Goal: Complete application form: Complete application form

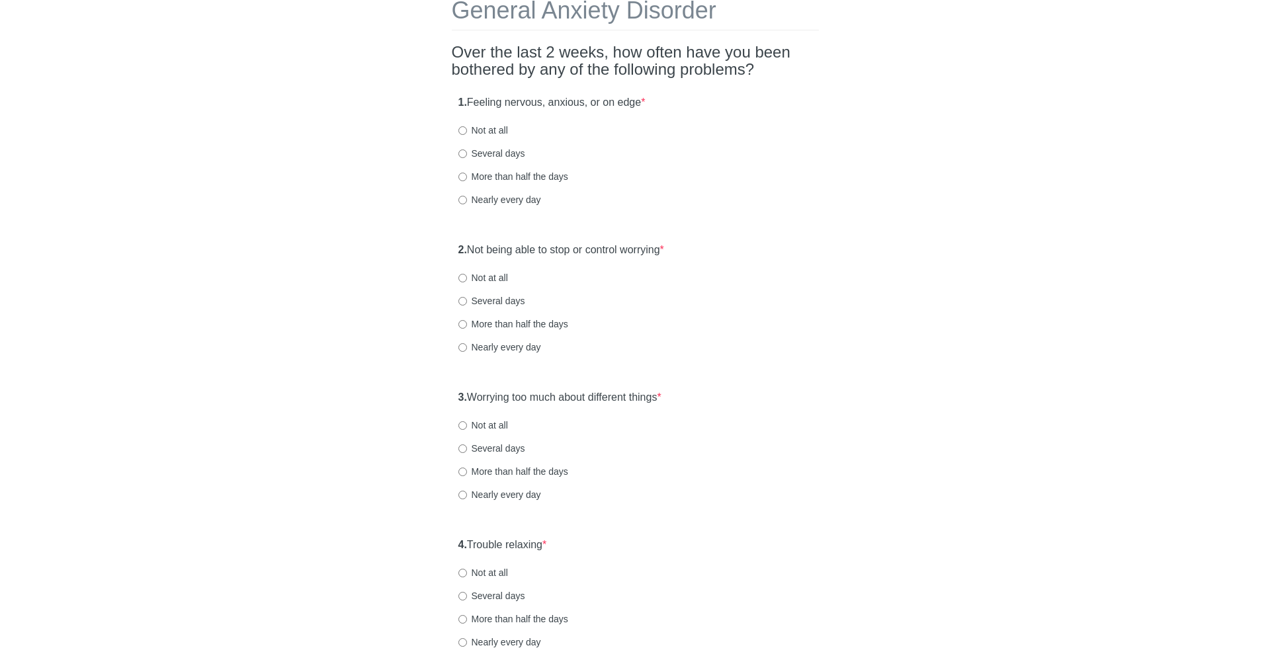
drag, startPoint x: 461, startPoint y: 104, endPoint x: 670, endPoint y: 126, distance: 210.1
click at [670, 126] on div "1. Feeling nervous, anxious, or on edge * Not at all Several days More than hal…" at bounding box center [635, 158] width 367 height 138
drag, startPoint x: 668, startPoint y: 95, endPoint x: 485, endPoint y: 95, distance: 182.5
click at [485, 95] on div "1. Feeling nervous, anxious, or on edge * Not at all Several days More than hal…" at bounding box center [635, 158] width 367 height 138
drag, startPoint x: 465, startPoint y: 97, endPoint x: 663, endPoint y: 125, distance: 199.7
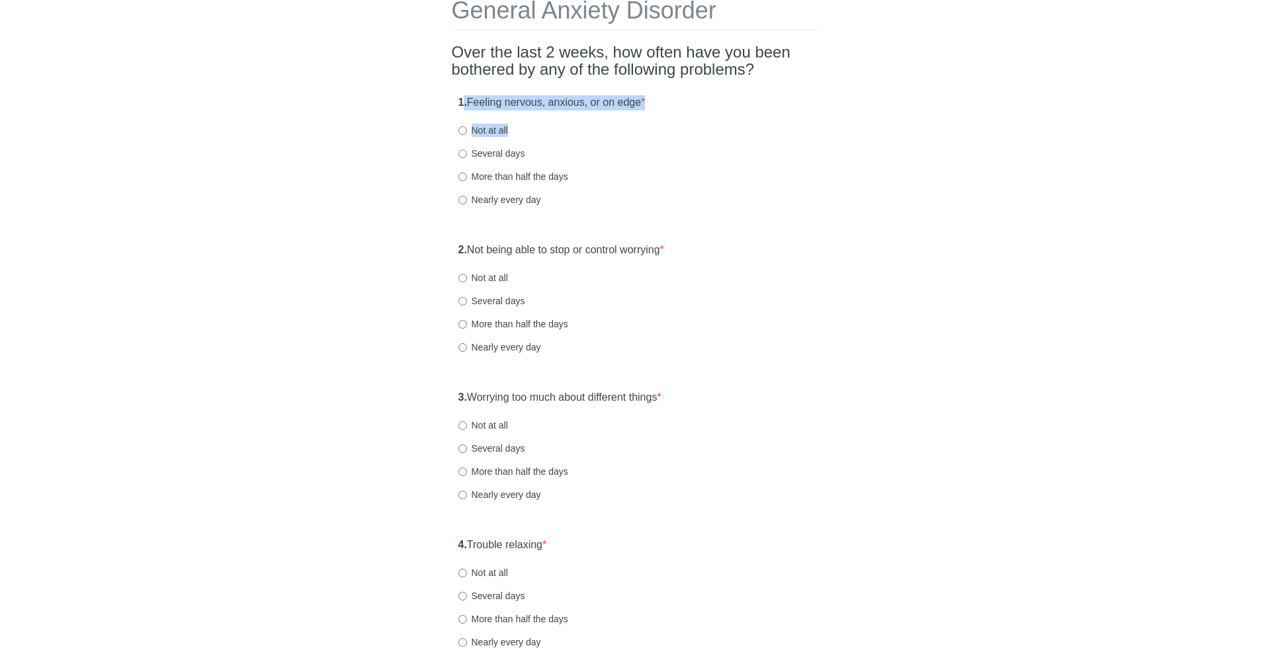
click at [663, 125] on div "1. Feeling nervous, anxious, or on edge * Not at all Several days More than hal…" at bounding box center [635, 158] width 367 height 138
click at [580, 139] on div "1. Feeling nervous, anxious, or on edge * Not at all Several days More than hal…" at bounding box center [635, 158] width 367 height 138
click at [462, 203] on input "Nearly every day" at bounding box center [462, 200] width 9 height 9
radio input "true"
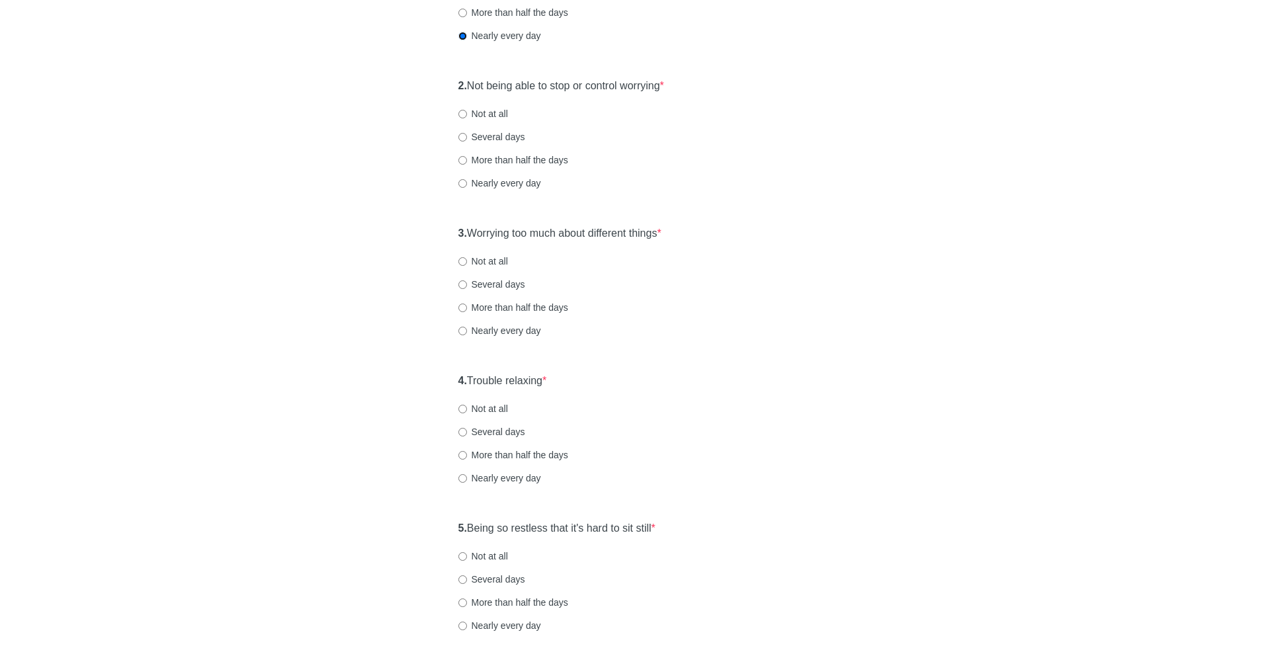
scroll to position [254, 0]
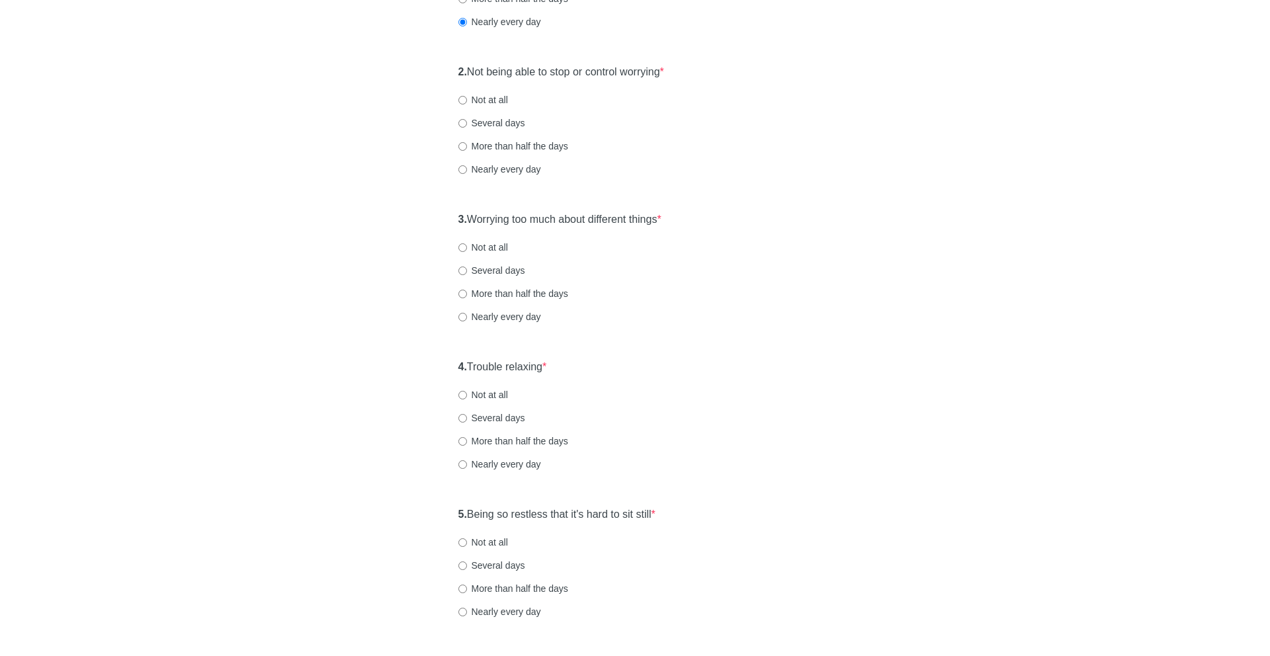
drag, startPoint x: 470, startPoint y: 69, endPoint x: 706, endPoint y: 87, distance: 236.7
click at [706, 87] on div "2. Not being able to stop or control worrying * Not at all Several days More th…" at bounding box center [635, 127] width 367 height 138
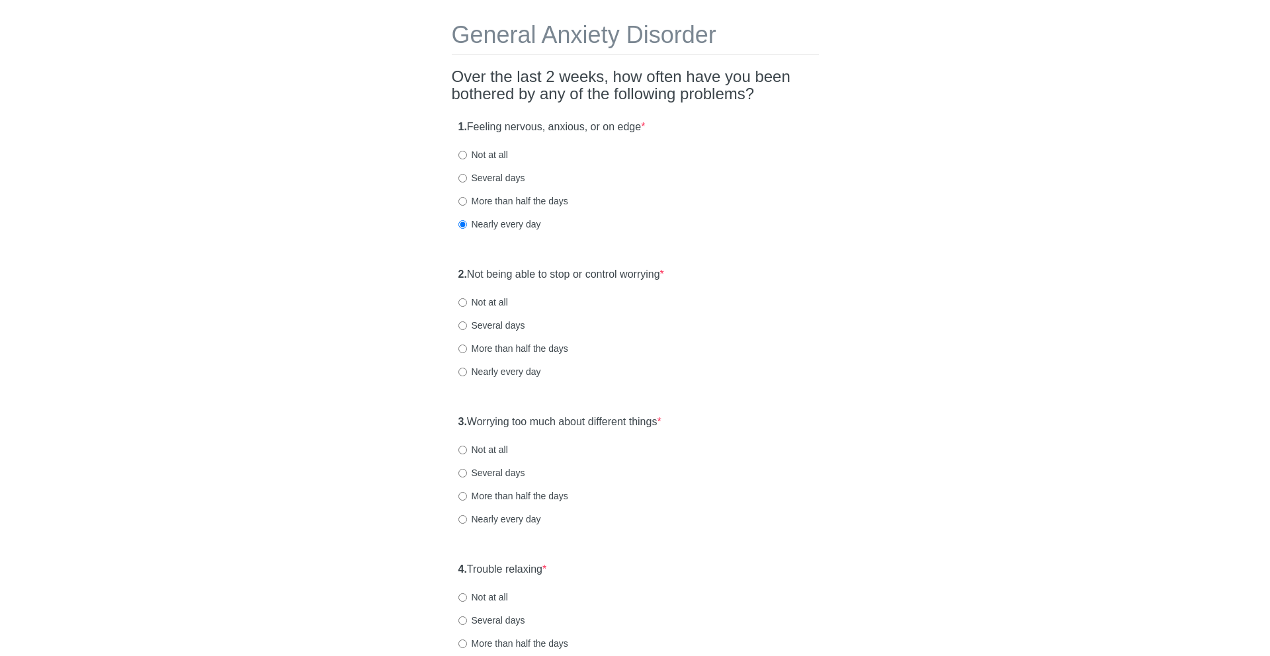
scroll to position [0, 0]
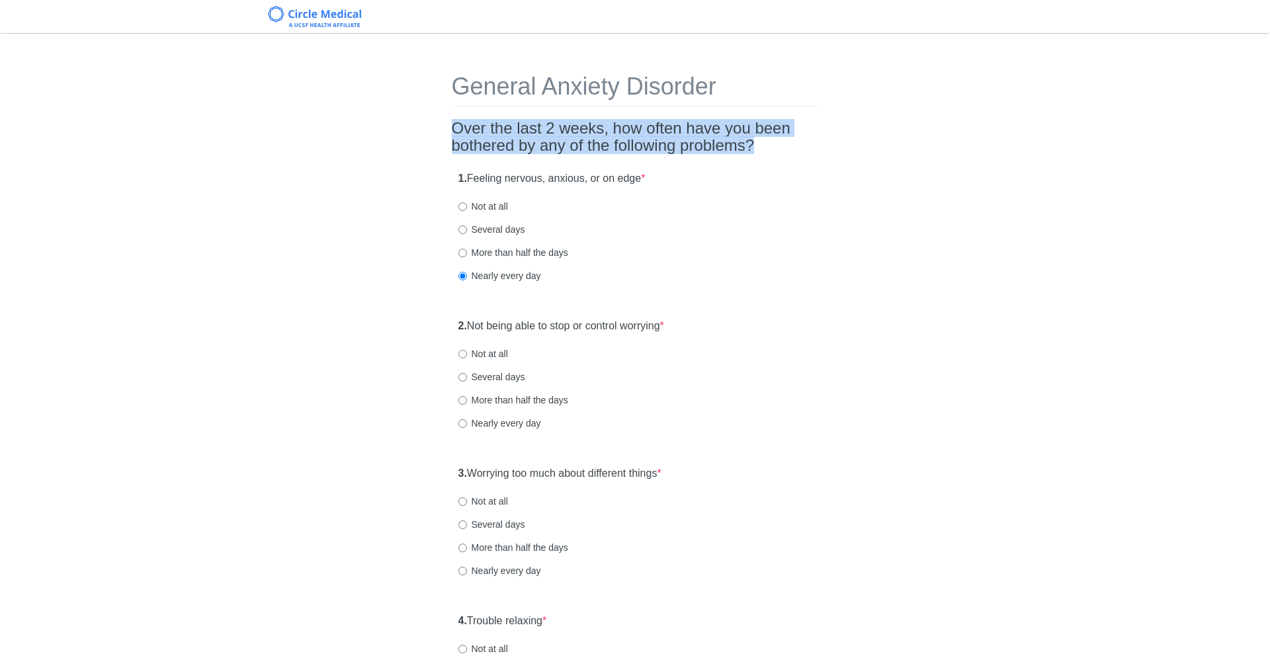
drag, startPoint x: 454, startPoint y: 120, endPoint x: 735, endPoint y: 156, distance: 283.4
click at [735, 156] on div "General Anxiety Disorder Over the last 2 weeks, how often have you been bothere…" at bounding box center [635, 621] width 387 height 1149
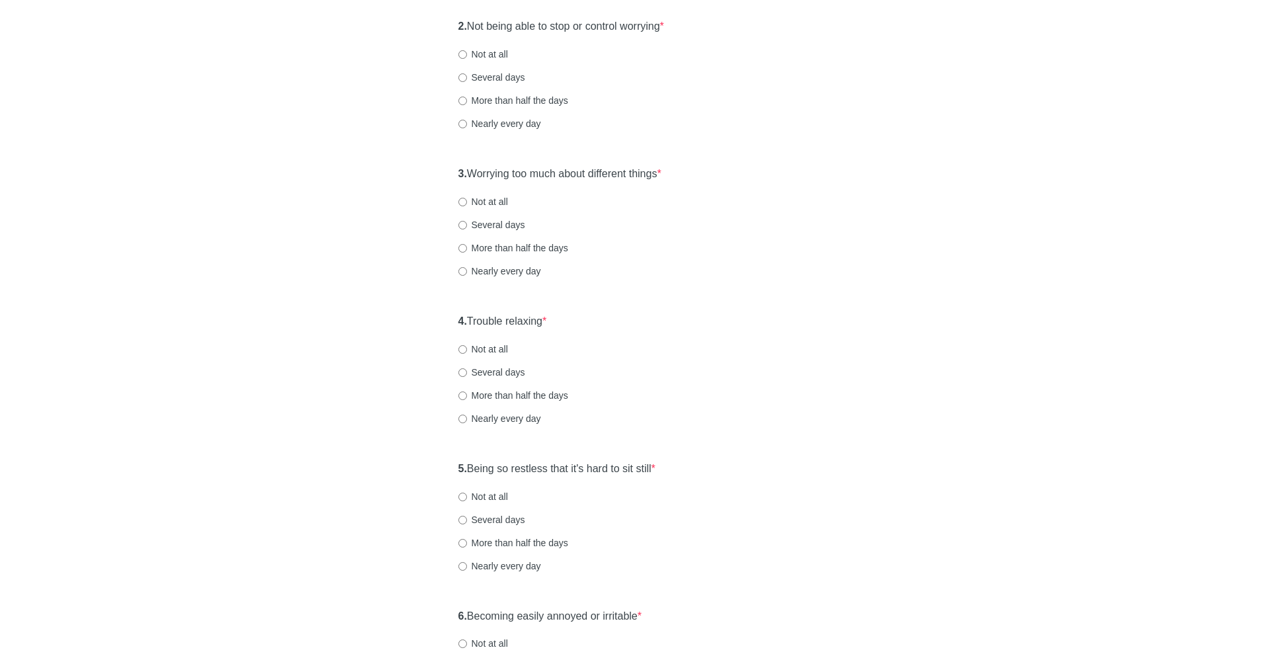
scroll to position [298, 0]
drag, startPoint x: 470, startPoint y: 22, endPoint x: 709, endPoint y: 26, distance: 238.8
click at [709, 26] on div "2. Not being able to stop or control worrying * Not at all Several days More th…" at bounding box center [635, 84] width 367 height 138
click at [510, 75] on label "Several days" at bounding box center [491, 79] width 67 height 13
click at [467, 75] on input "Several days" at bounding box center [462, 79] width 9 height 9
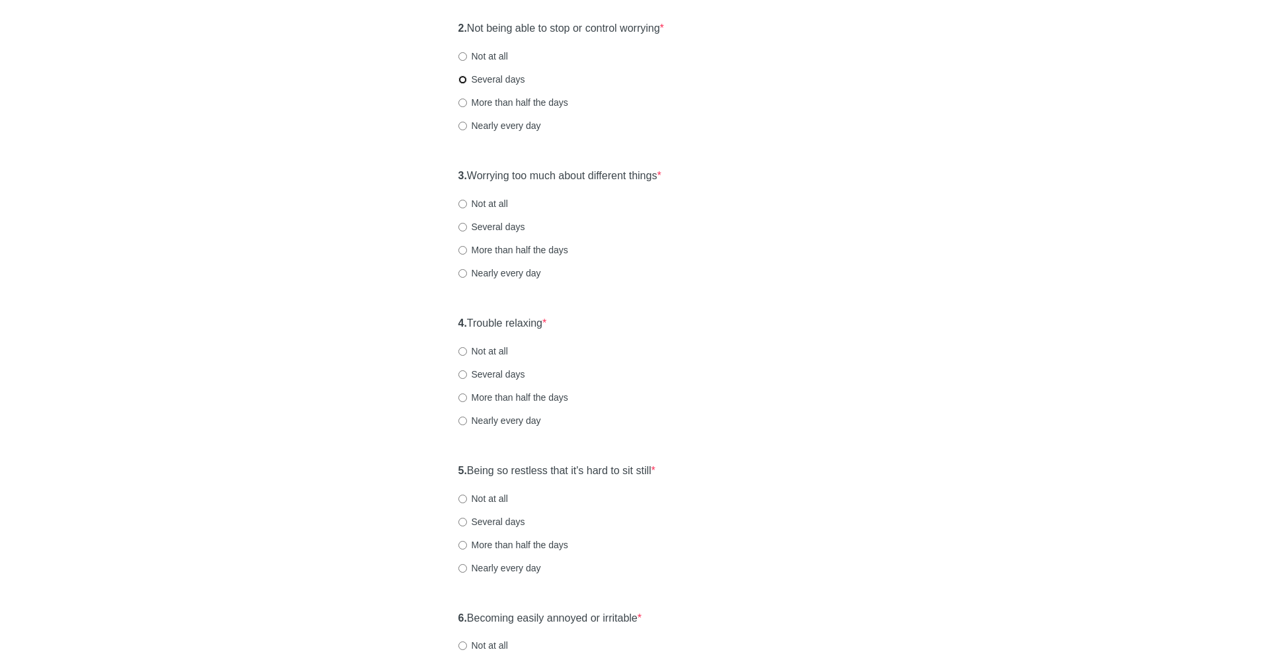
radio input "true"
drag, startPoint x: 469, startPoint y: 173, endPoint x: 735, endPoint y: 173, distance: 266.5
click at [735, 173] on div "3. Worrying too much about different things * Not at all Several days More than…" at bounding box center [635, 231] width 367 height 138
drag, startPoint x: 727, startPoint y: 174, endPoint x: 452, endPoint y: 177, distance: 274.5
click at [452, 177] on div "3. Worrying too much about different things * Not at all Several days More than…" at bounding box center [635, 231] width 367 height 138
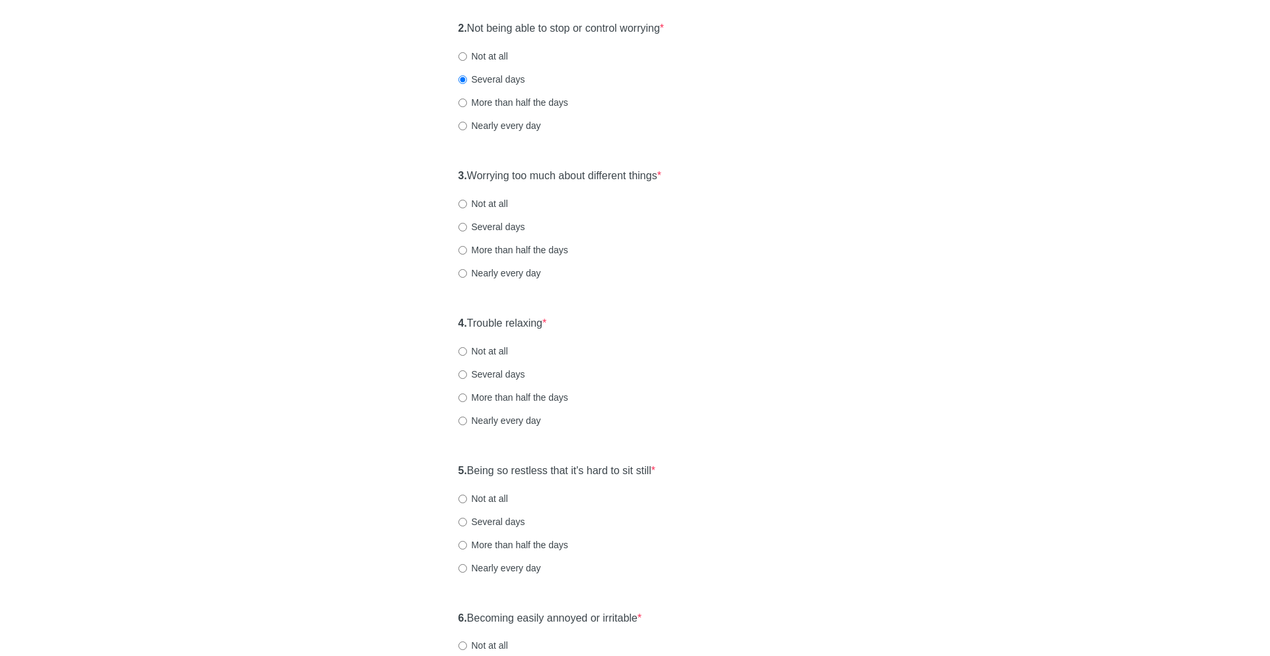
click at [493, 245] on label "More than half the days" at bounding box center [513, 249] width 110 height 13
click at [467, 246] on input "More than half the days" at bounding box center [462, 250] width 9 height 9
radio input "true"
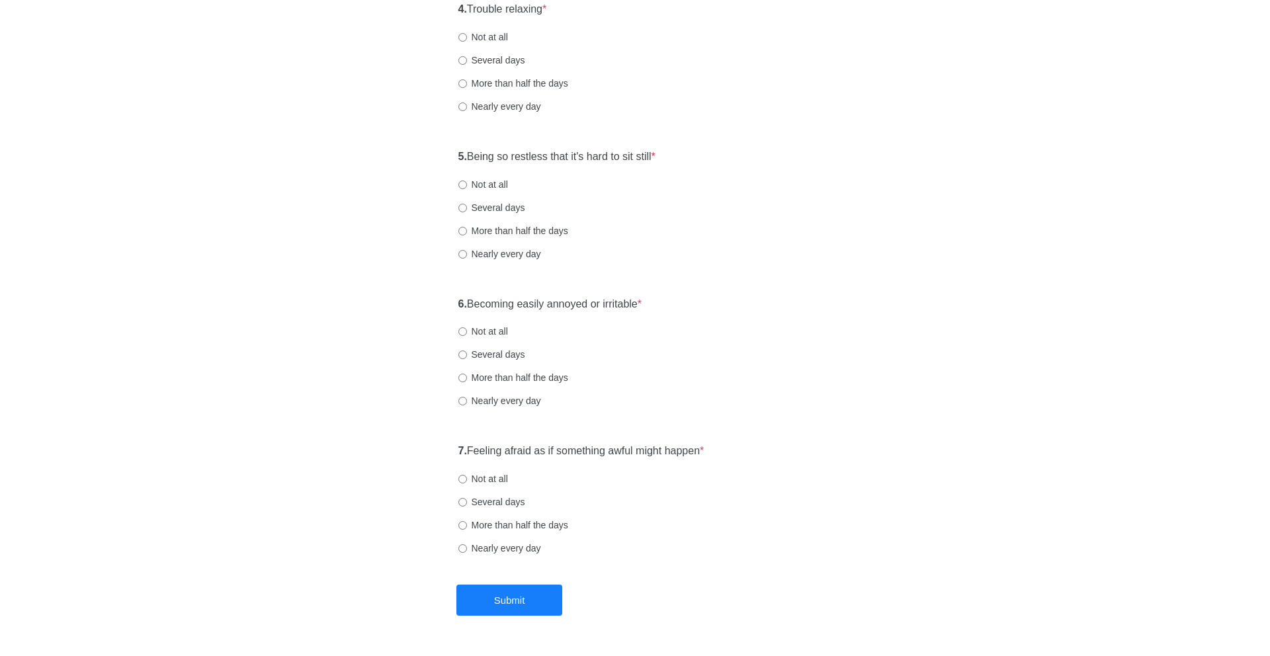
scroll to position [579, 0]
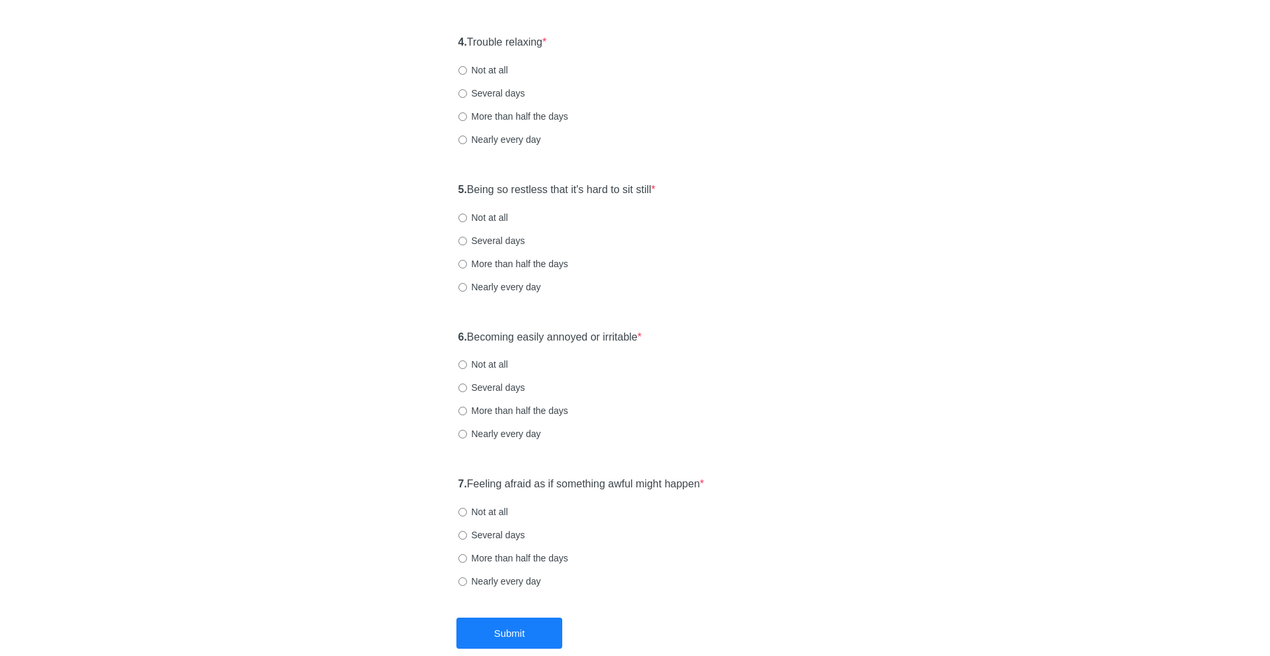
drag, startPoint x: 470, startPoint y: 36, endPoint x: 597, endPoint y: 39, distance: 127.0
click at [597, 39] on div "4. Trouble relaxing * Not at all Several days More than half the days Nearly ev…" at bounding box center [635, 97] width 367 height 138
click at [495, 115] on label "More than half the days" at bounding box center [513, 116] width 110 height 13
click at [467, 115] on input "More than half the days" at bounding box center [462, 116] width 9 height 9
radio input "true"
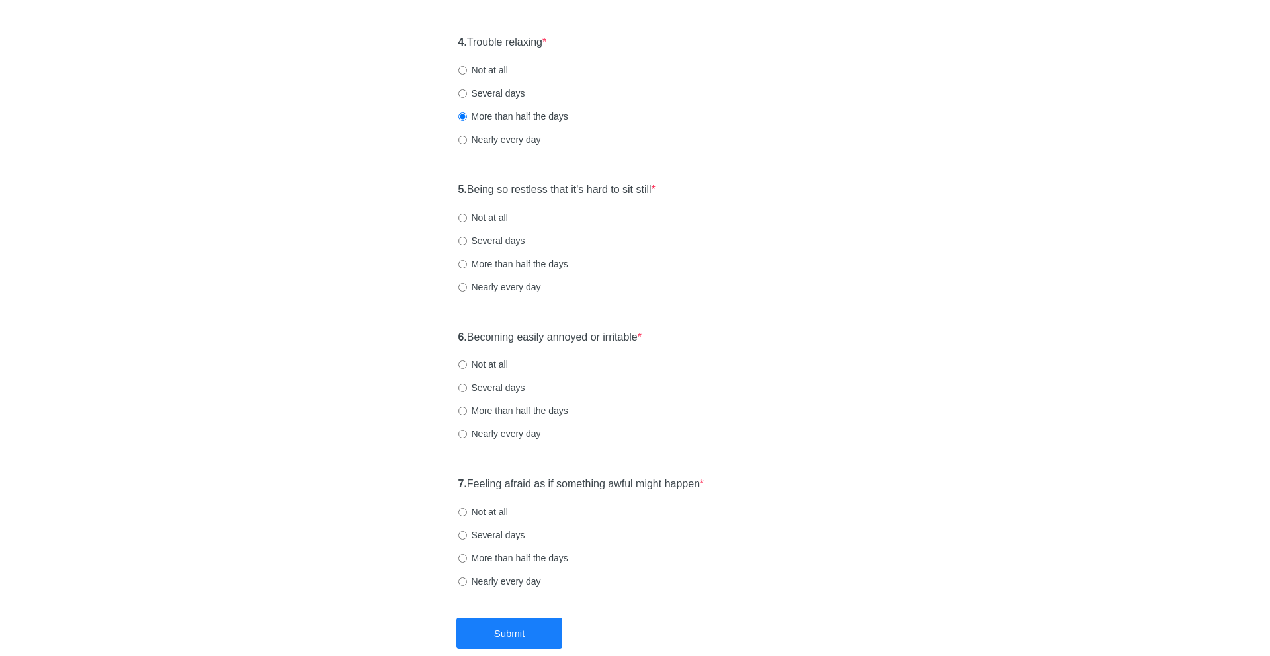
drag, startPoint x: 468, startPoint y: 189, endPoint x: 691, endPoint y: 190, distance: 223.6
click at [691, 190] on div "5. Being so restless that it's hard to sit still * Not at all Several days More…" at bounding box center [635, 245] width 367 height 138
click at [503, 264] on label "More than half the days" at bounding box center [513, 263] width 110 height 13
click at [467, 264] on input "More than half the days" at bounding box center [462, 264] width 9 height 9
radio input "true"
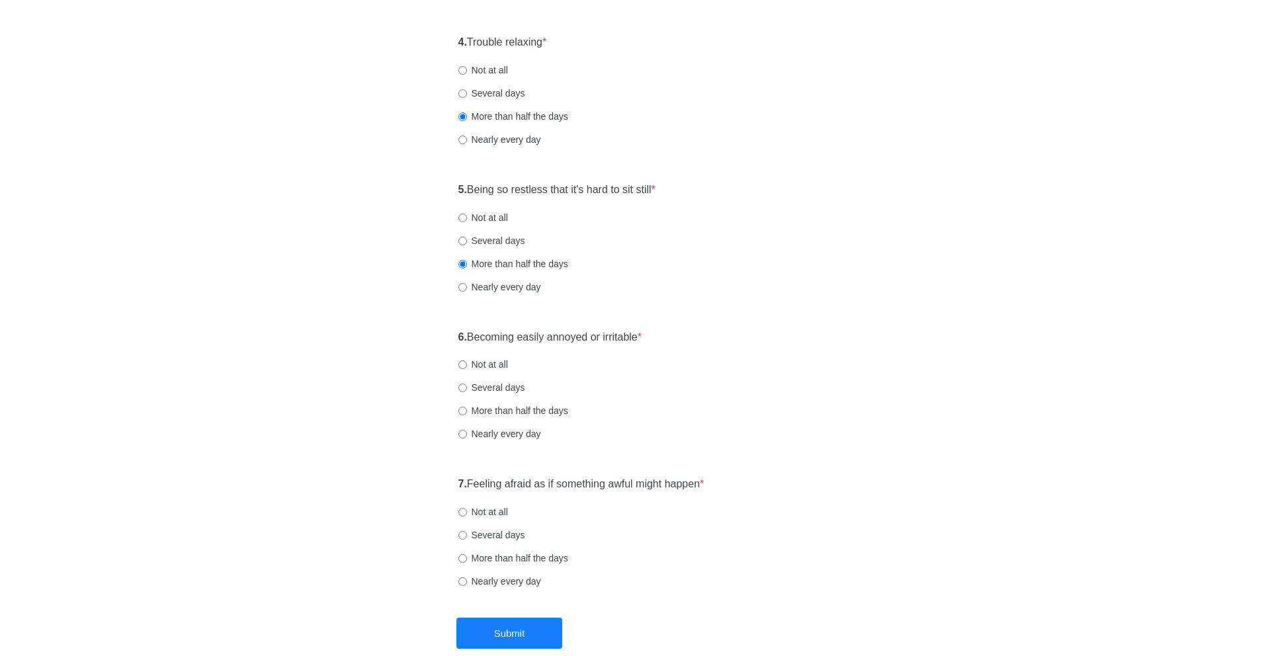
drag, startPoint x: 472, startPoint y: 337, endPoint x: 732, endPoint y: 330, distance: 260.0
click at [732, 330] on div "6. Becoming easily annoyed or irritable * Not at all Several days More than hal…" at bounding box center [635, 392] width 367 height 138
click at [526, 390] on div "Several days" at bounding box center [635, 387] width 354 height 13
click at [497, 389] on label "Several days" at bounding box center [491, 387] width 67 height 13
click at [467, 389] on input "Several days" at bounding box center [462, 388] width 9 height 9
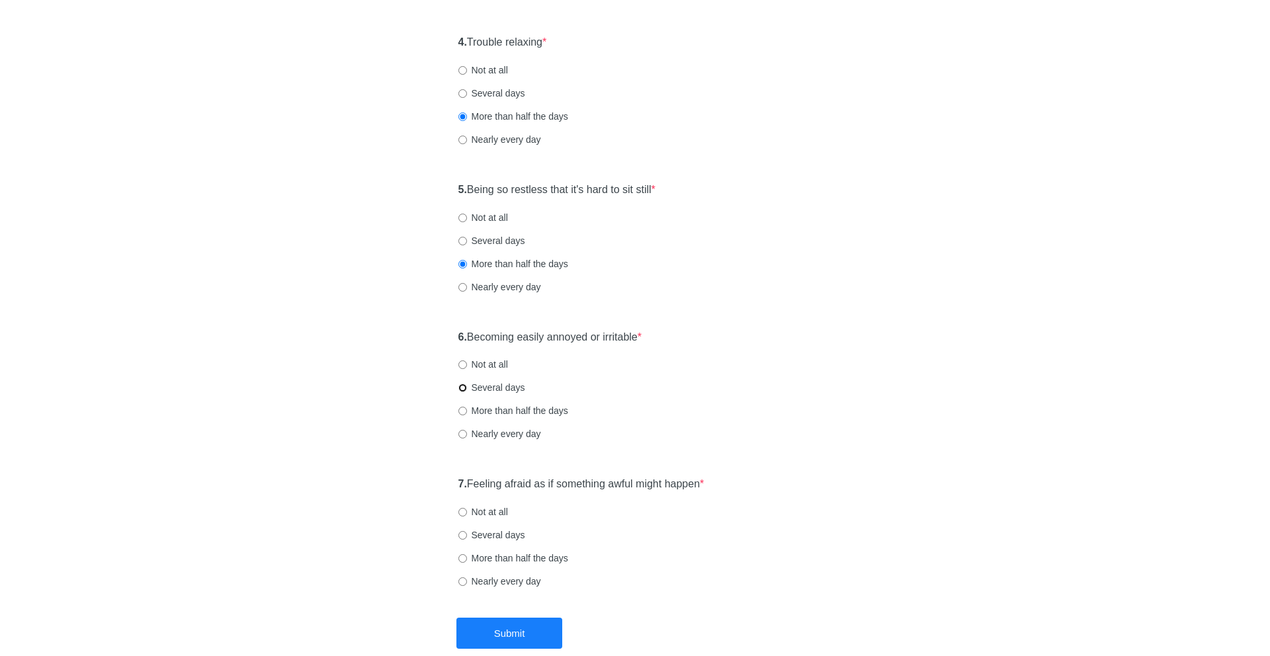
radio input "true"
drag, startPoint x: 471, startPoint y: 480, endPoint x: 837, endPoint y: 488, distance: 365.8
click at [837, 488] on div "General Anxiety Disorder Over the last 2 weeks, how often have you been bothere…" at bounding box center [635, 42] width 774 height 1149
click at [478, 530] on label "Several days" at bounding box center [491, 534] width 67 height 13
click at [467, 531] on input "Several days" at bounding box center [462, 535] width 9 height 9
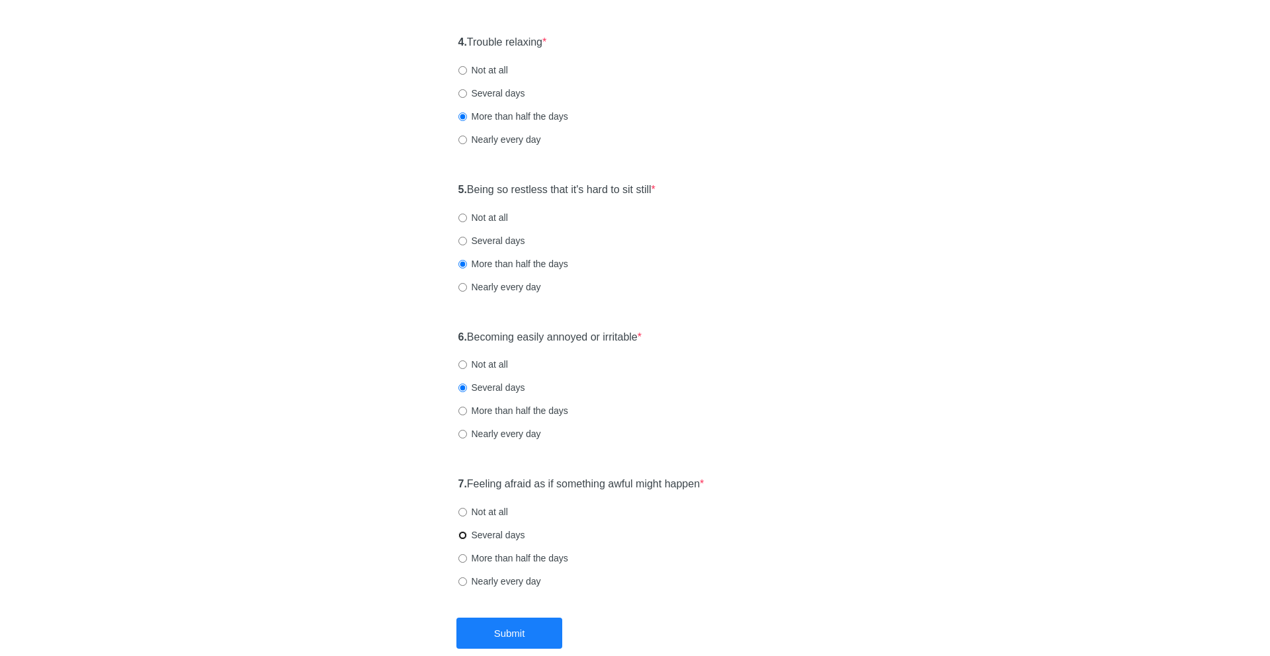
radio input "true"
click at [499, 620] on button "Submit" at bounding box center [509, 633] width 106 height 31
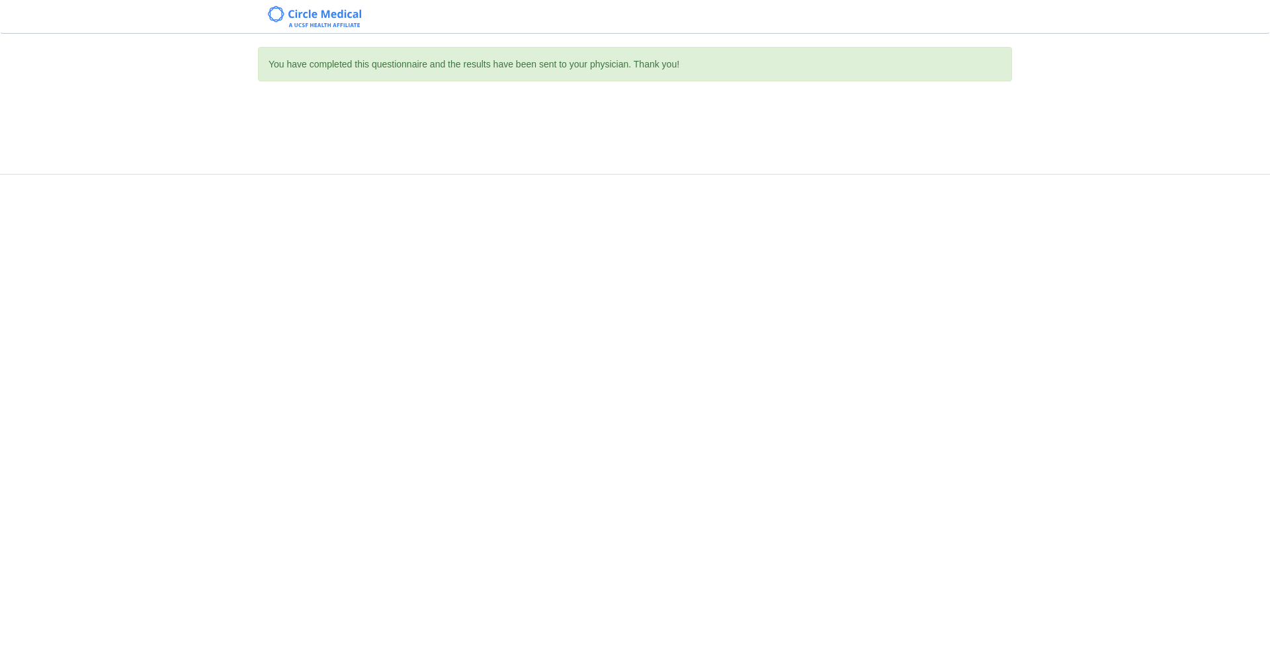
scroll to position [0, 0]
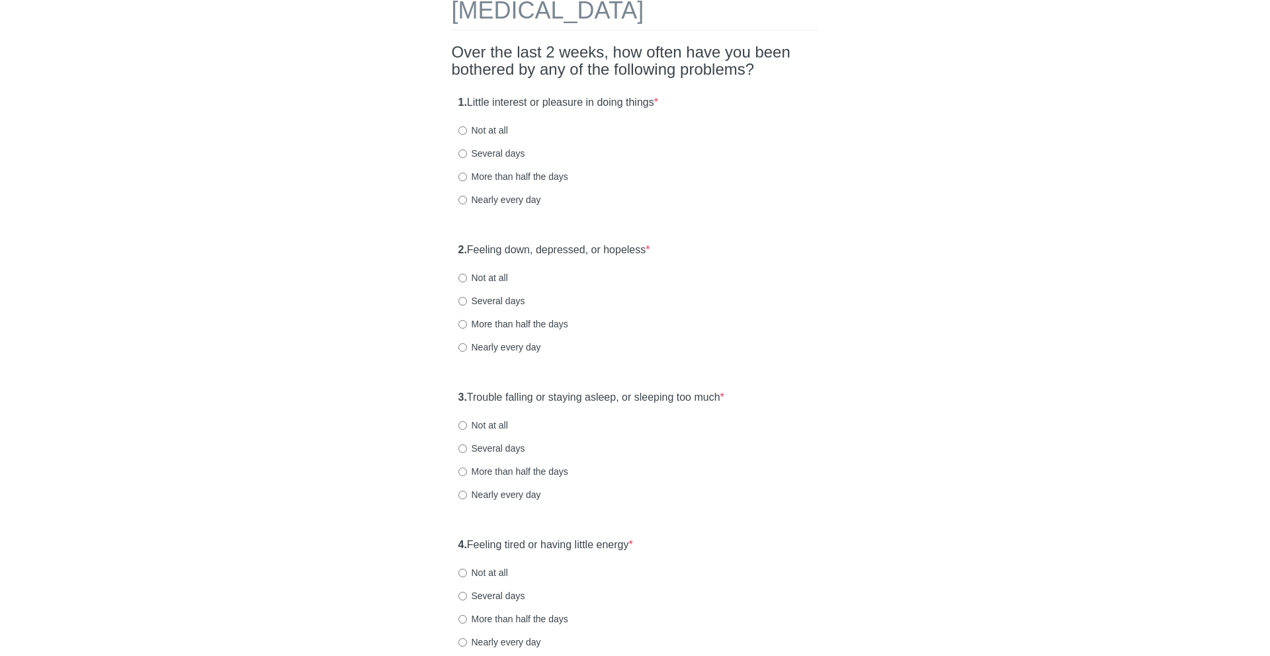
scroll to position [77, 0]
click at [505, 145] on div "1. Little interest or pleasure in doing things * Not at all Several days More t…" at bounding box center [635, 156] width 367 height 138
click at [501, 149] on label "Several days" at bounding box center [491, 152] width 67 height 13
click at [467, 149] on input "Several days" at bounding box center [462, 152] width 9 height 9
radio input "true"
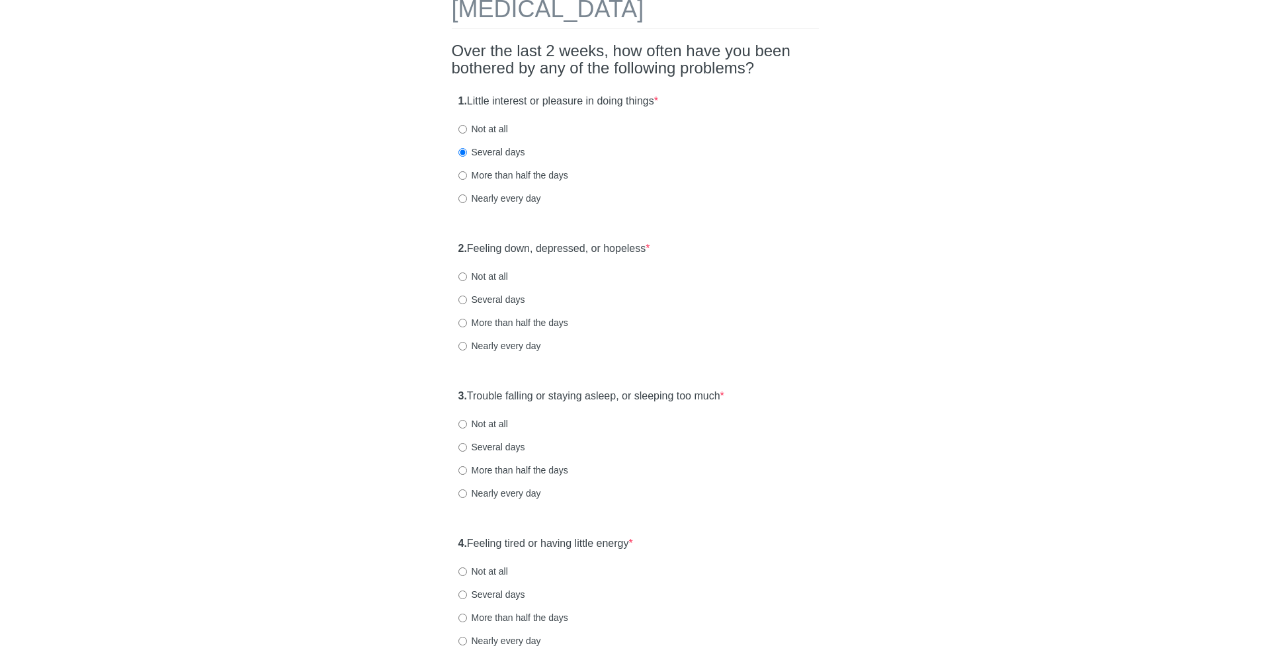
drag, startPoint x: 464, startPoint y: 250, endPoint x: 701, endPoint y: 257, distance: 237.6
click at [701, 257] on div "2. Feeling down, depressed, or hopeless * Not at all Several days More than hal…" at bounding box center [635, 304] width 367 height 138
click at [511, 296] on label "Several days" at bounding box center [491, 299] width 67 height 13
click at [467, 296] on input "Several days" at bounding box center [462, 300] width 9 height 9
radio input "true"
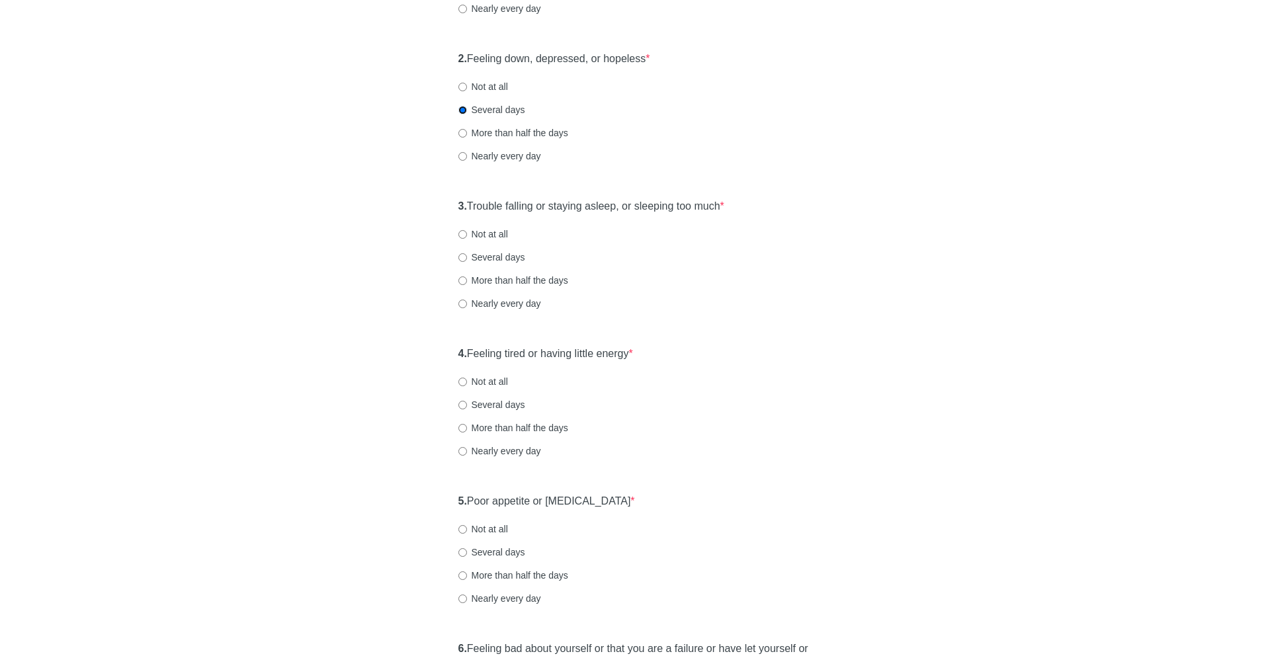
scroll to position [282, 0]
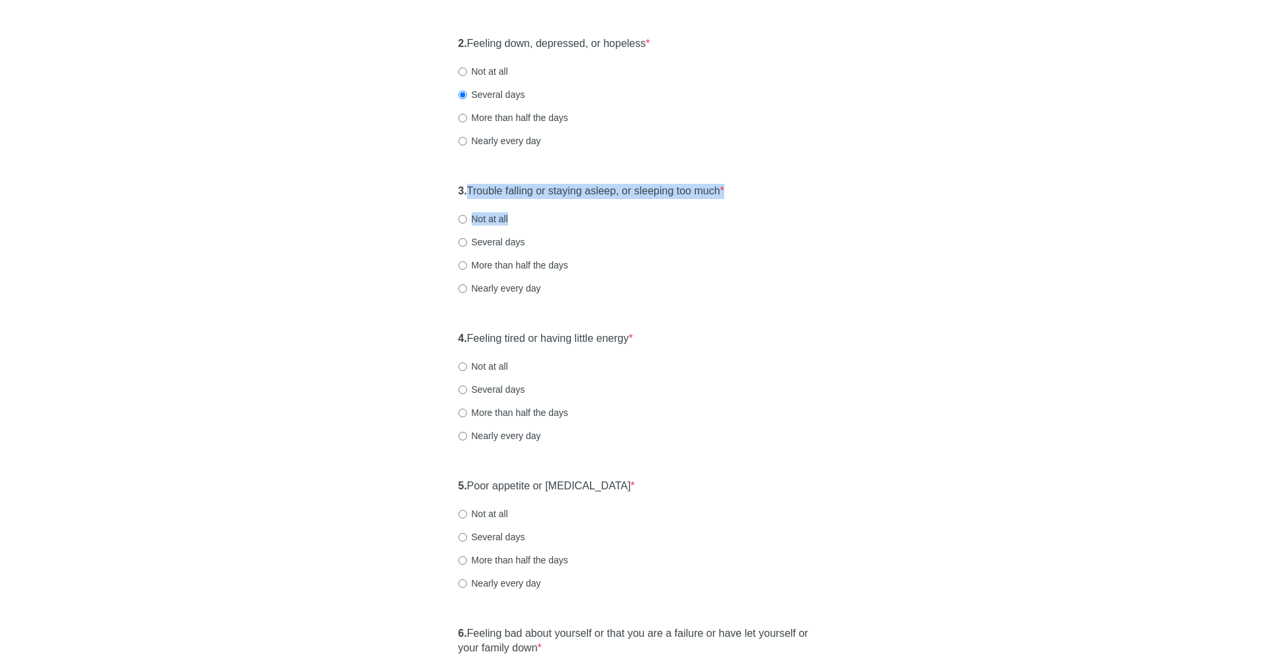
drag, startPoint x: 469, startPoint y: 188, endPoint x: 764, endPoint y: 213, distance: 296.0
click at [764, 213] on div "3. Trouble falling or staying asleep, or sleeping too much * Not at all Several…" at bounding box center [635, 246] width 367 height 138
click at [507, 238] on label "Several days" at bounding box center [491, 241] width 67 height 13
click at [467, 238] on input "Several days" at bounding box center [462, 242] width 9 height 9
radio input "true"
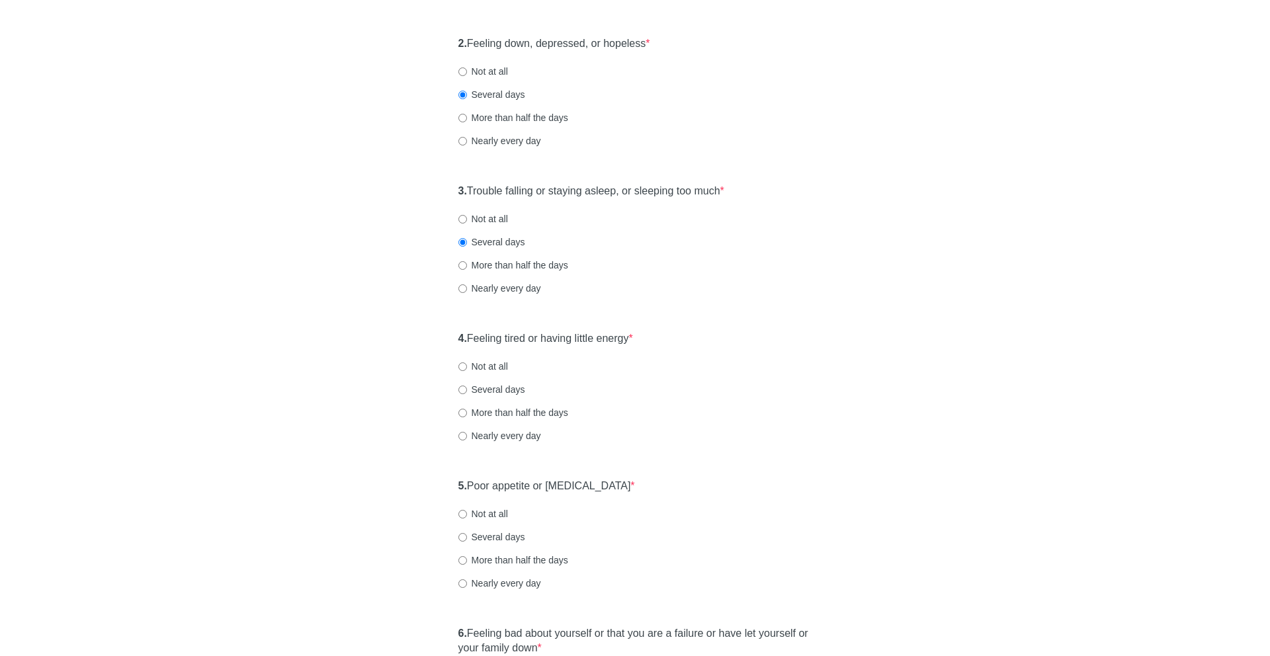
drag, startPoint x: 469, startPoint y: 333, endPoint x: 679, endPoint y: 339, distance: 210.4
click at [679, 339] on div "4. Feeling tired or having little energy * Not at all Several days More than ha…" at bounding box center [635, 394] width 367 height 138
drag, startPoint x: 679, startPoint y: 339, endPoint x: 371, endPoint y: 337, distance: 308.2
click at [371, 337] on div "Patient Health Questionnaire-9 Over the last 2 weeks, how often have you been b…" at bounding box center [635, 517] width 774 height 1505
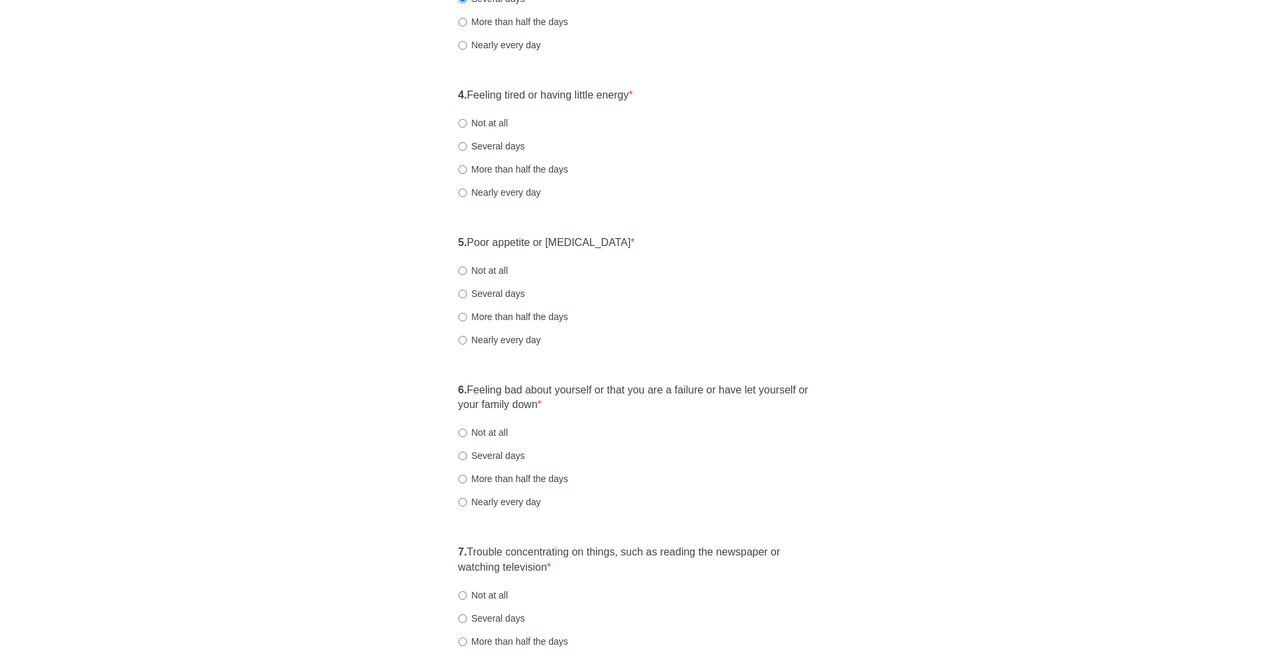
scroll to position [581, 0]
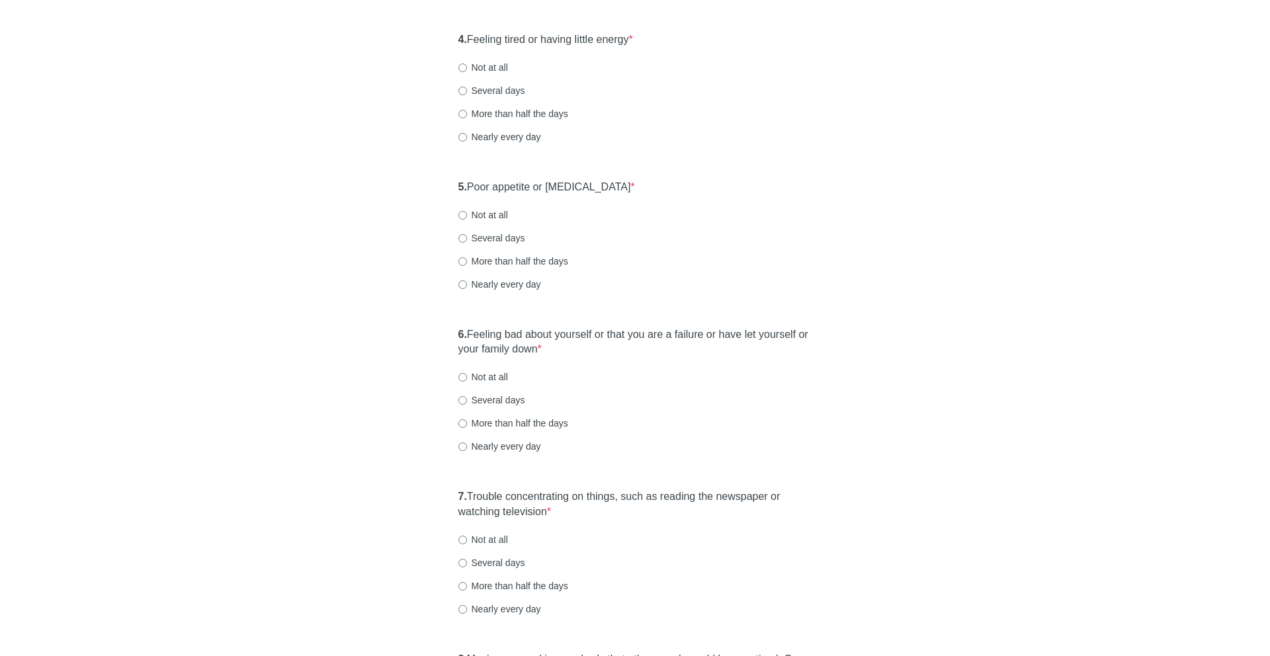
click at [507, 86] on label "Several days" at bounding box center [491, 90] width 67 height 13
click at [467, 87] on input "Several days" at bounding box center [462, 91] width 9 height 9
radio input "true"
drag, startPoint x: 469, startPoint y: 183, endPoint x: 655, endPoint y: 183, distance: 186.5
click at [655, 183] on div "5. Poor appetite or overeating * Not at all Several days More than half the day…" at bounding box center [635, 242] width 367 height 138
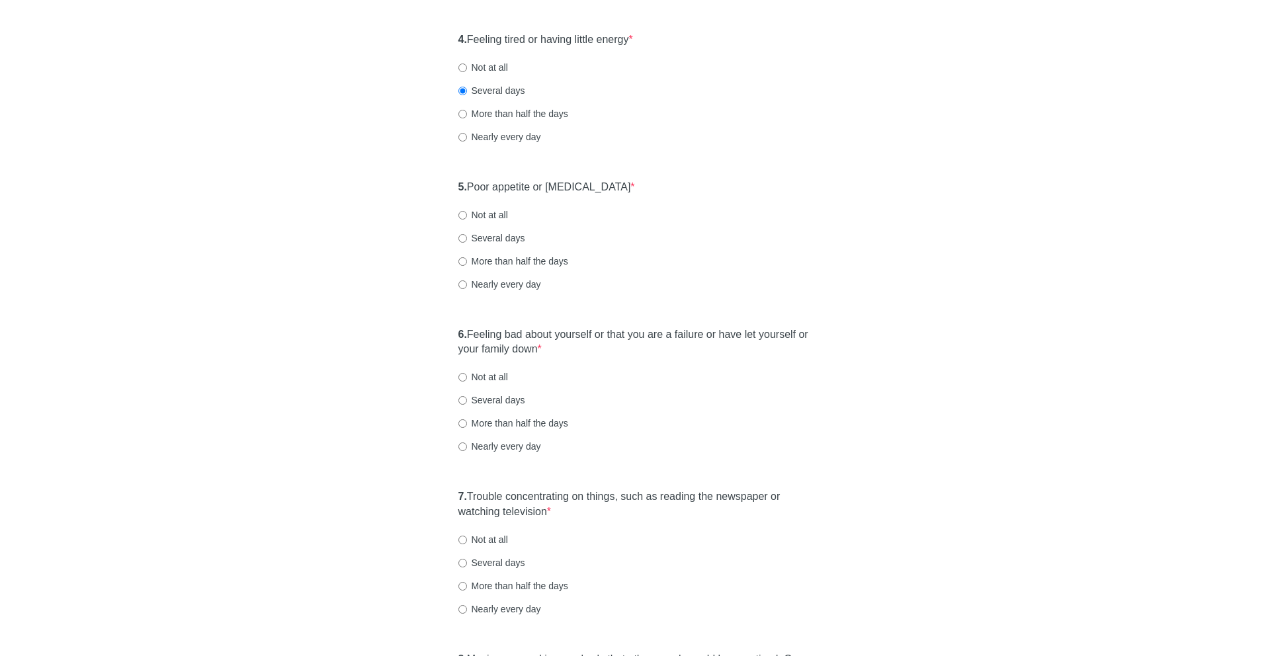
click at [466, 218] on label "Not at all" at bounding box center [483, 214] width 50 height 13
click at [466, 218] on input "Not at all" at bounding box center [462, 215] width 9 height 9
radio input "true"
drag, startPoint x: 469, startPoint y: 327, endPoint x: 655, endPoint y: 344, distance: 186.6
click at [655, 344] on label "6. Feeling bad about yourself or that you are a failure or have let yourself or…" at bounding box center [635, 342] width 354 height 30
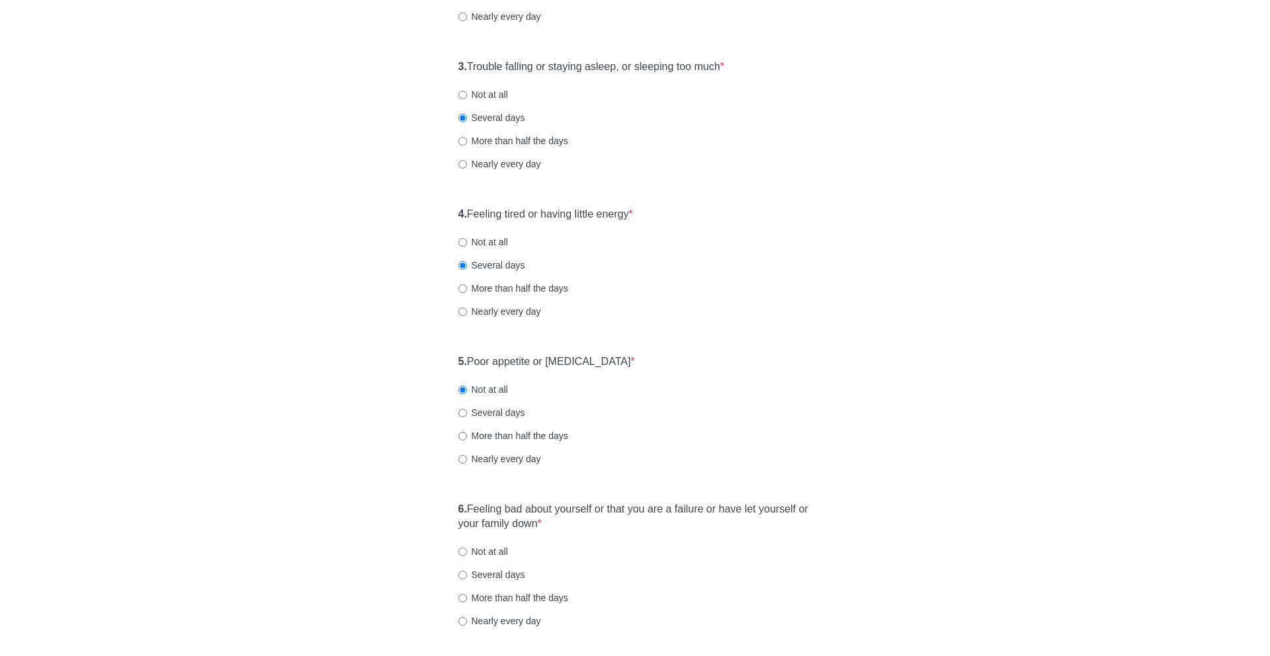
scroll to position [621, 0]
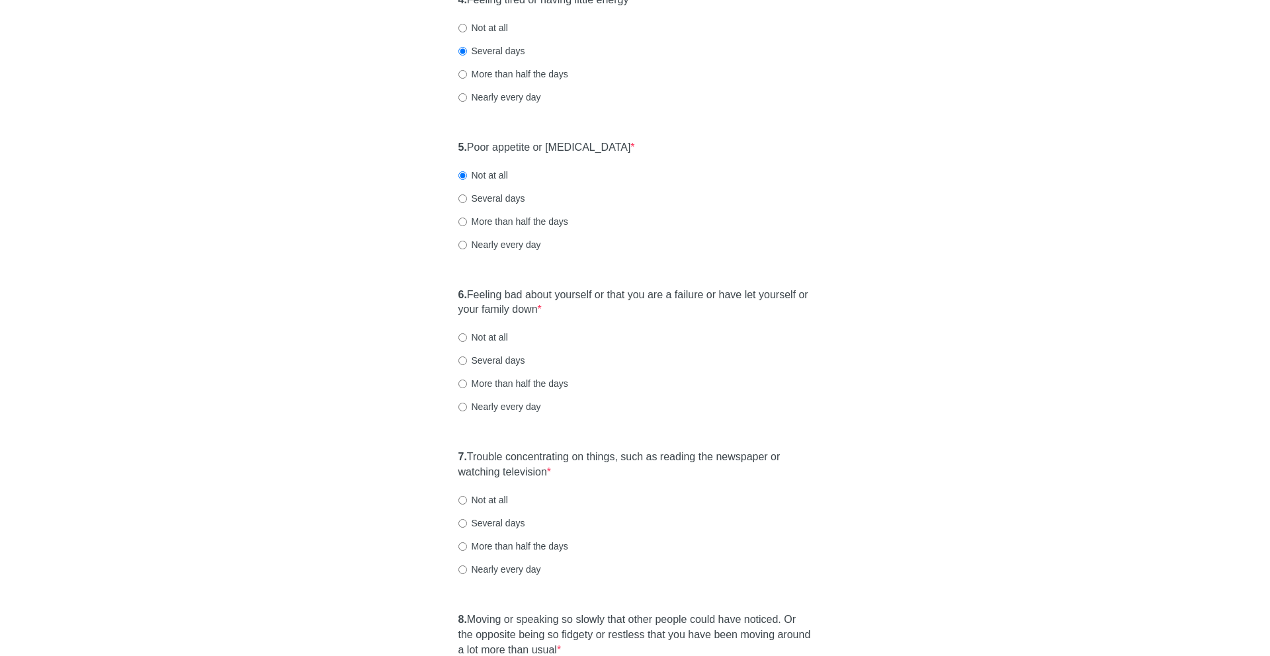
click at [495, 331] on label "Not at all" at bounding box center [483, 337] width 50 height 13
click at [467, 333] on input "Not at all" at bounding box center [462, 337] width 9 height 9
radio input "true"
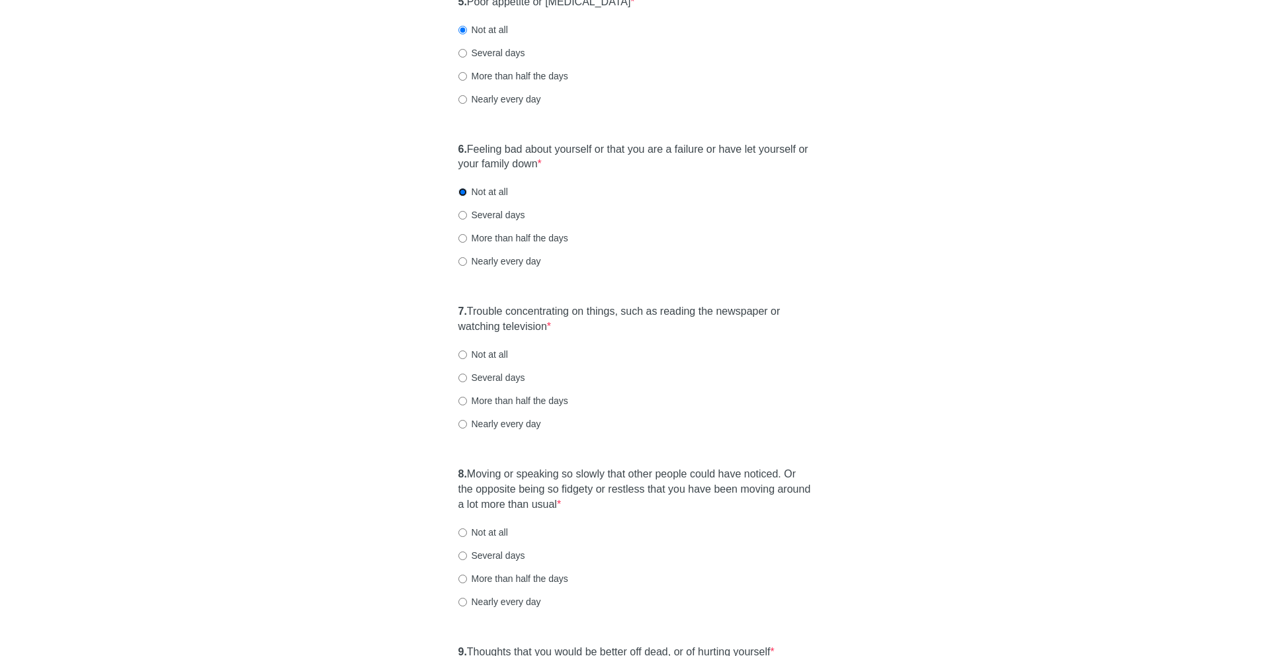
scroll to position [771, 0]
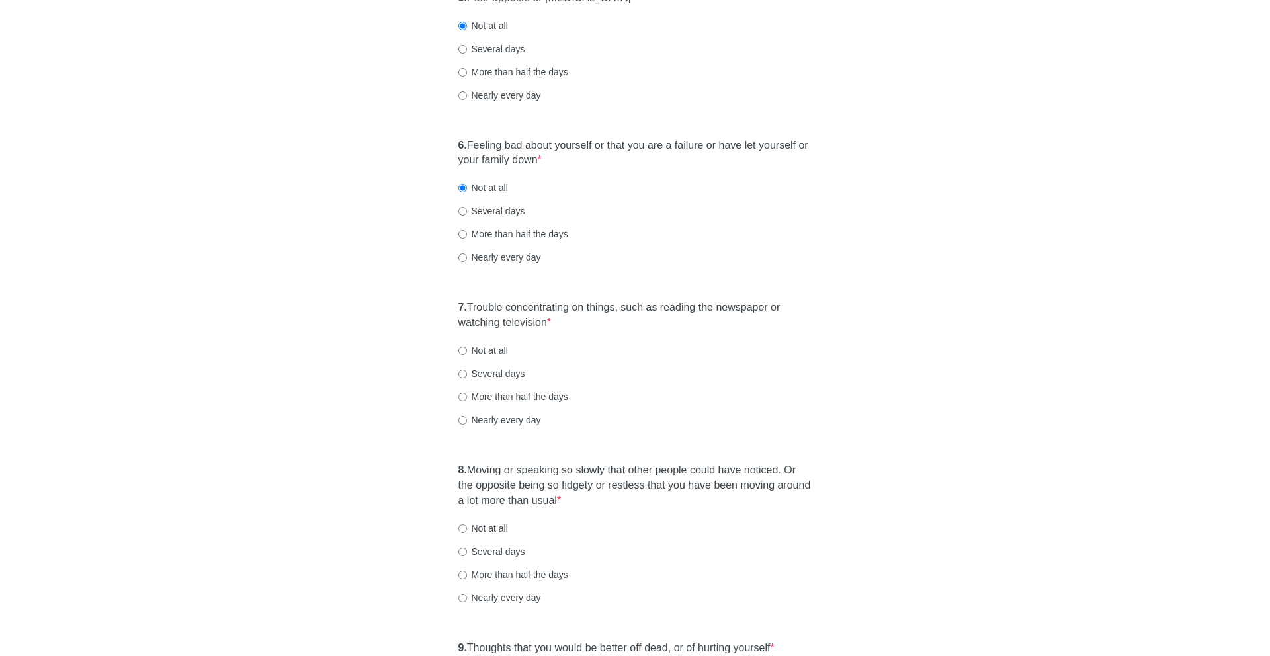
drag, startPoint x: 474, startPoint y: 306, endPoint x: 595, endPoint y: 321, distance: 122.0
click at [595, 321] on label "7. Trouble concentrating on things, such as reading the newspaper or watching t…" at bounding box center [635, 315] width 354 height 30
click at [511, 421] on label "Nearly every day" at bounding box center [499, 419] width 83 height 13
click at [467, 421] on input "Nearly every day" at bounding box center [462, 420] width 9 height 9
radio input "true"
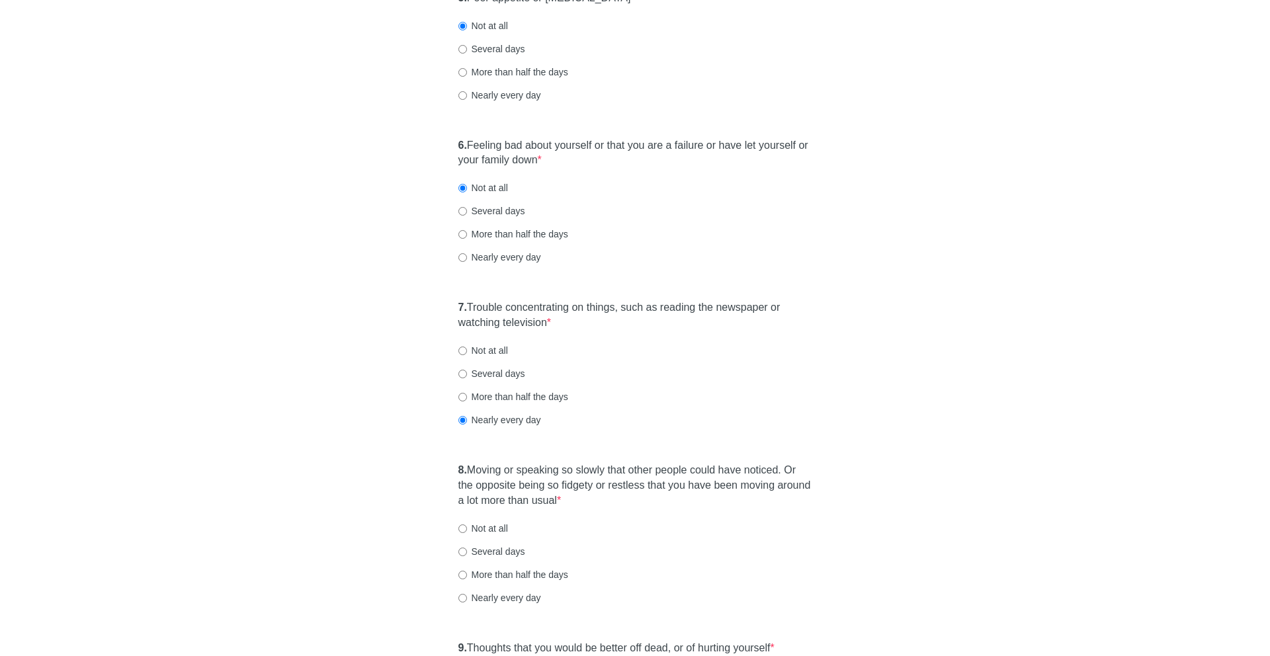
click at [512, 401] on label "More than half the days" at bounding box center [513, 396] width 110 height 13
click at [467, 401] on input "More than half the days" at bounding box center [462, 397] width 9 height 9
radio input "true"
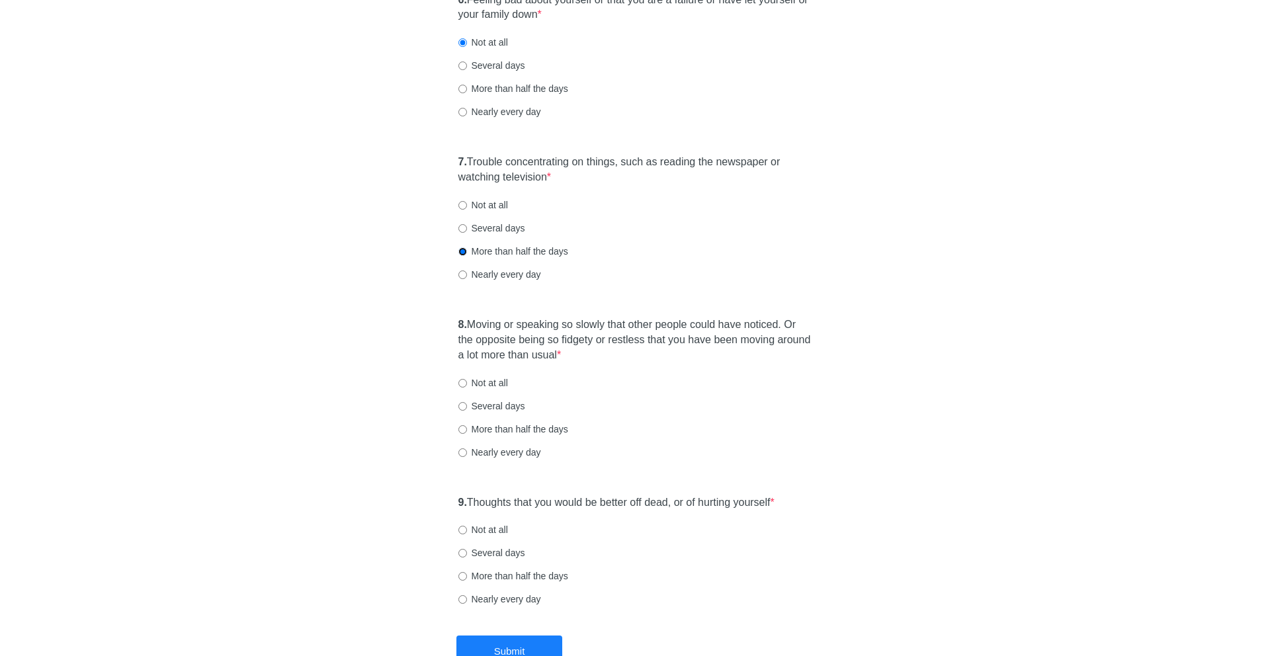
scroll to position [920, 0]
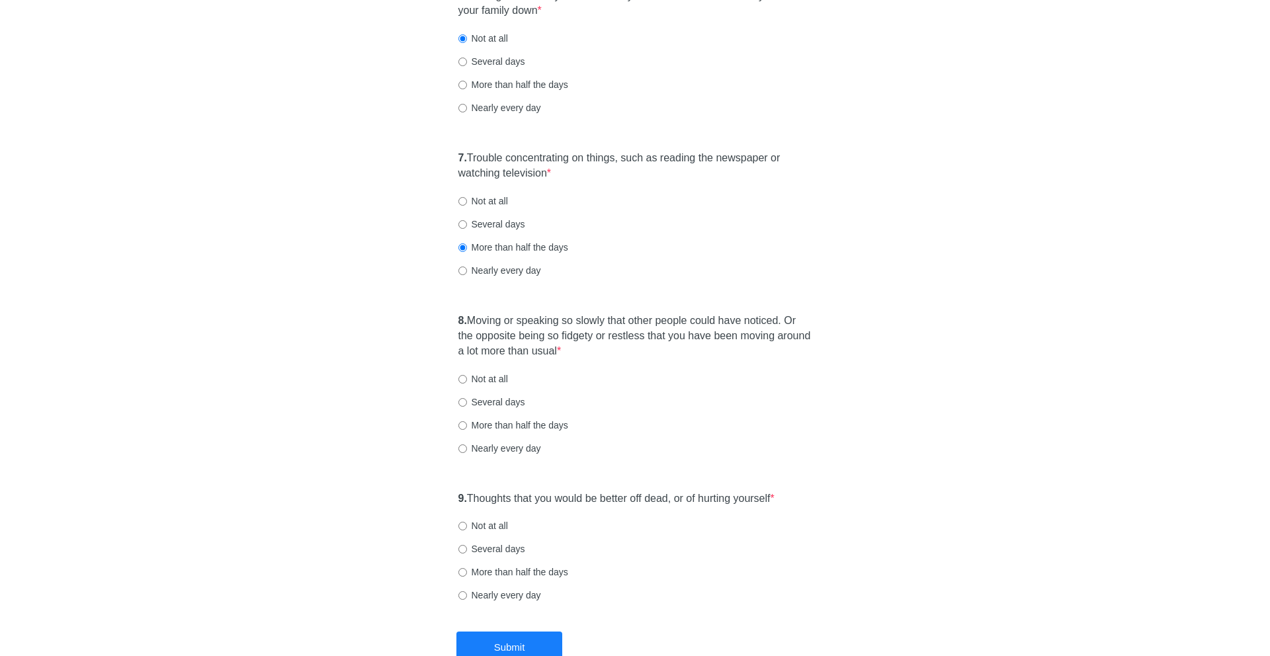
drag, startPoint x: 472, startPoint y: 318, endPoint x: 640, endPoint y: 346, distance: 169.6
click at [640, 346] on label "8. Moving or speaking so slowly that other people could have noticed. Or the op…" at bounding box center [635, 336] width 354 height 46
click at [558, 312] on div "8. Moving or speaking so slowly that other people could have noticed. Or the op…" at bounding box center [635, 391] width 367 height 168
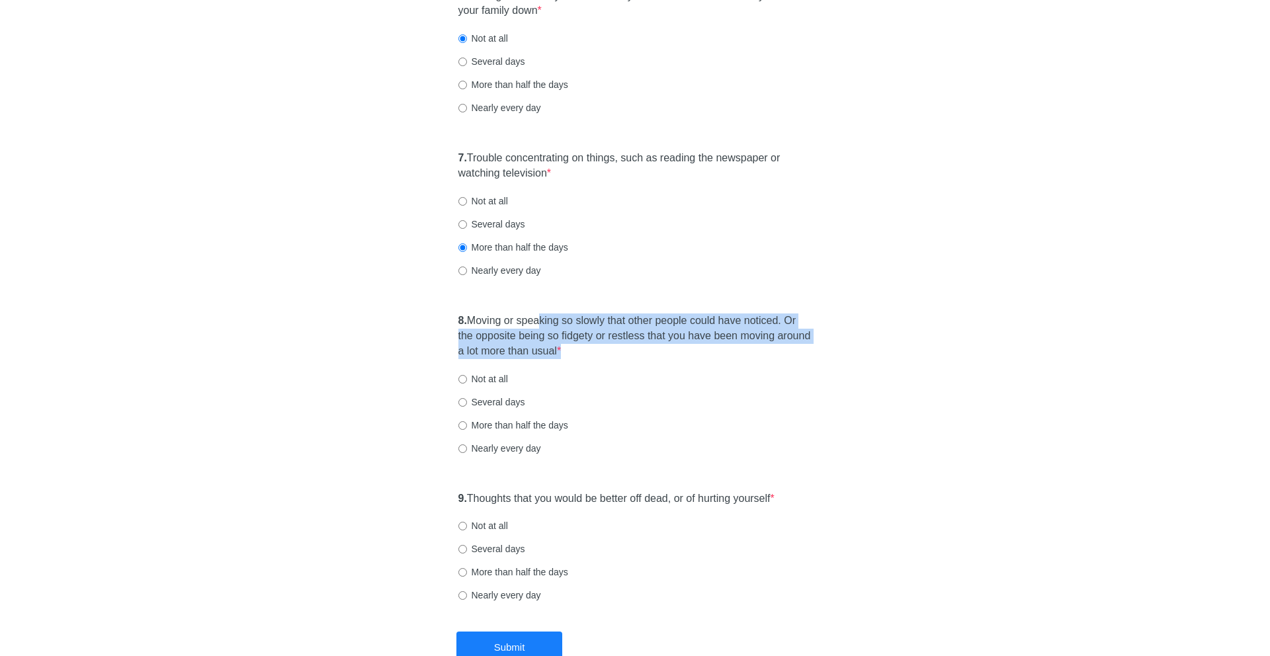
drag, startPoint x: 546, startPoint y: 316, endPoint x: 618, endPoint y: 366, distance: 88.1
click at [618, 366] on div "8. Moving or speaking so slowly that other people could have noticed. Or the op…" at bounding box center [635, 391] width 367 height 168
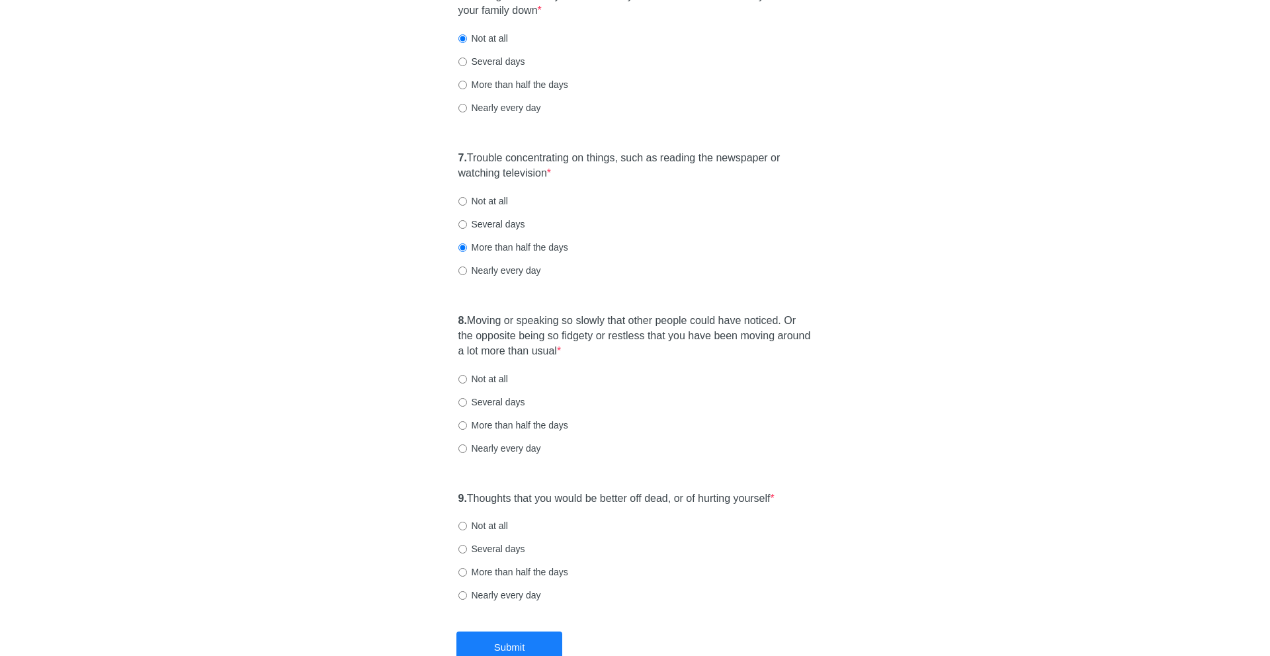
click at [497, 407] on label "Several days" at bounding box center [491, 402] width 67 height 13
click at [467, 407] on input "Several days" at bounding box center [462, 402] width 9 height 9
radio input "true"
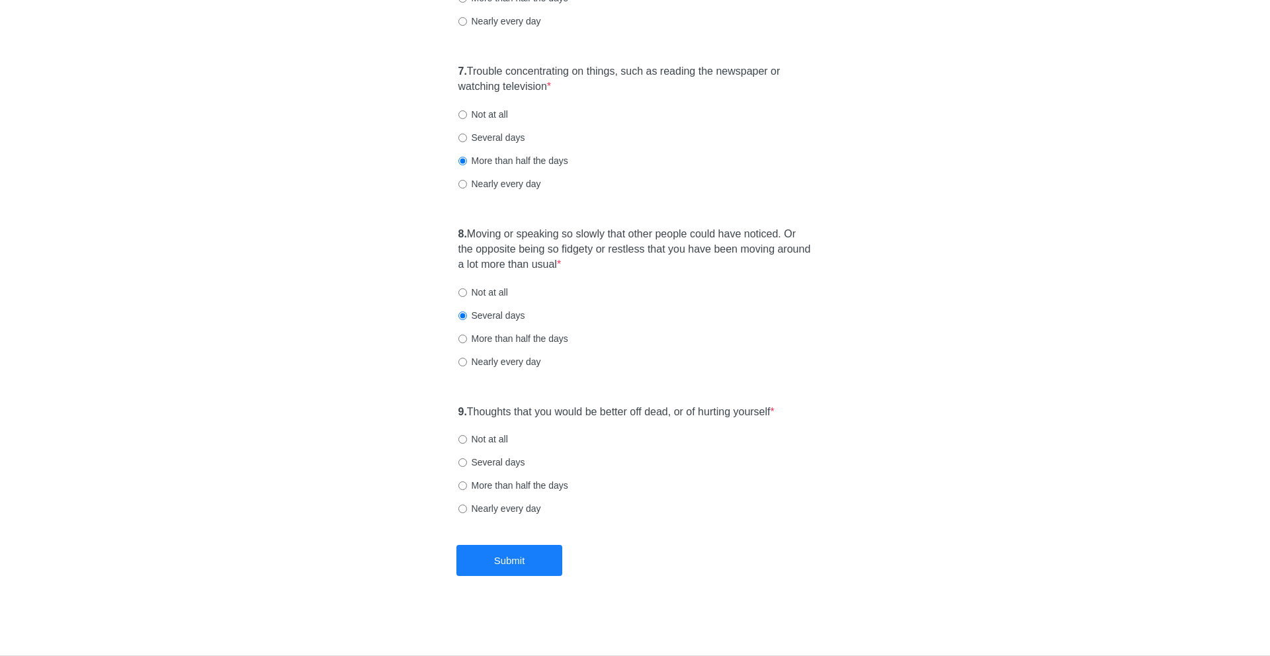
drag, startPoint x: 469, startPoint y: 409, endPoint x: 802, endPoint y: 408, distance: 333.3
click at [802, 408] on div "9. Thoughts that you would be better off dead, or of hurting yourself * Not at …" at bounding box center [635, 467] width 367 height 138
click at [481, 437] on label "Not at all" at bounding box center [483, 439] width 50 height 13
click at [467, 437] on input "Not at all" at bounding box center [462, 439] width 9 height 9
radio input "true"
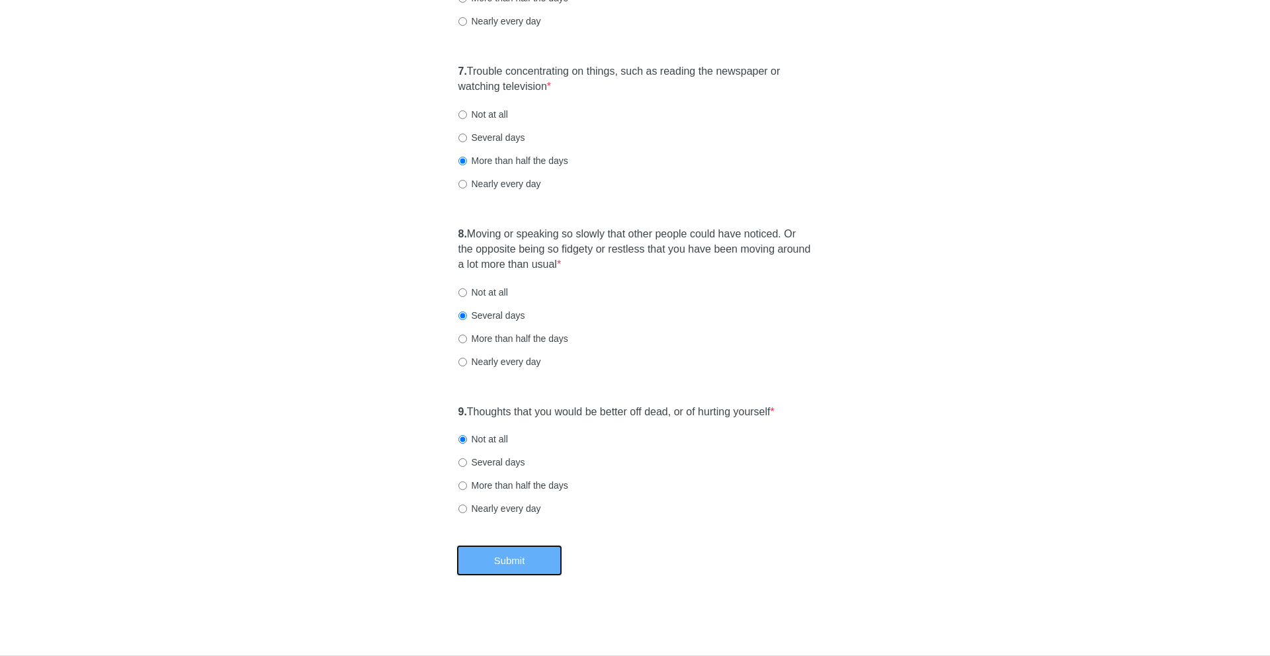
click at [510, 552] on button "Submit" at bounding box center [509, 560] width 106 height 31
